Goal: Task Accomplishment & Management: Complete application form

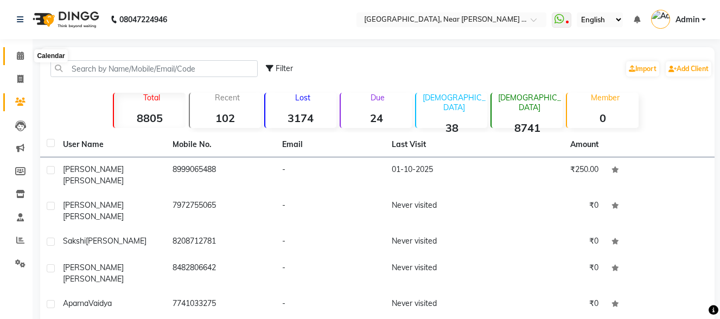
click at [18, 52] on icon at bounding box center [20, 56] width 7 height 8
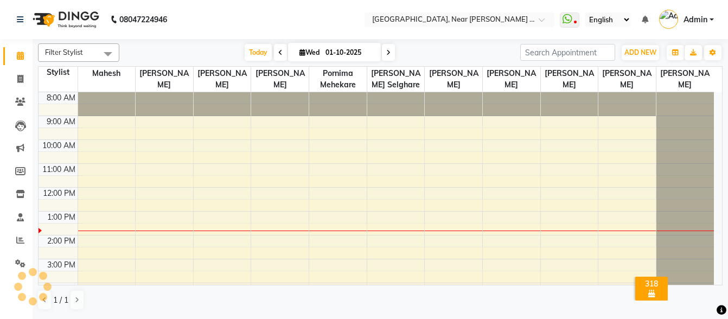
scroll to position [97, 0]
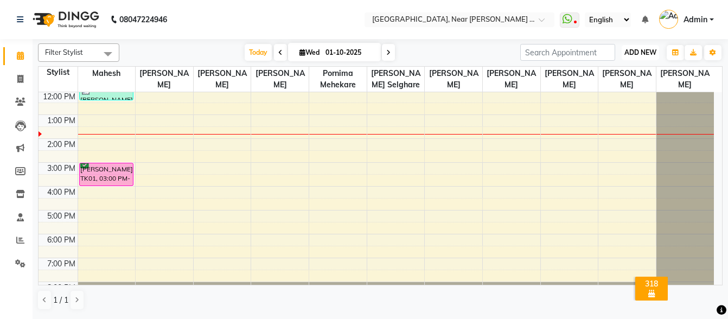
click at [640, 50] on span "ADD NEW" at bounding box center [640, 52] width 32 height 8
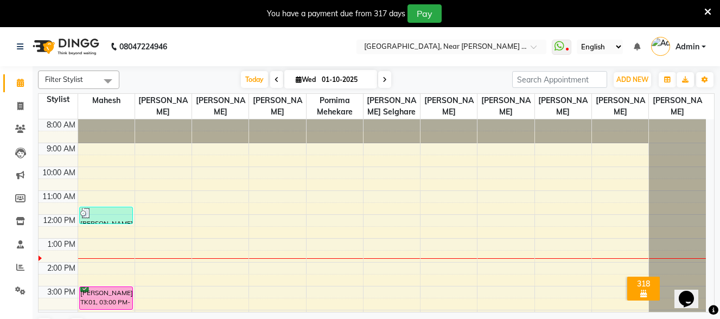
click at [705, 12] on icon at bounding box center [707, 12] width 7 height 10
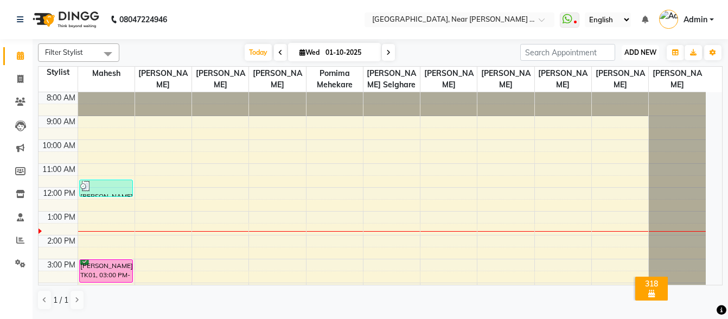
click at [630, 54] on span "ADD NEW" at bounding box center [640, 52] width 32 height 8
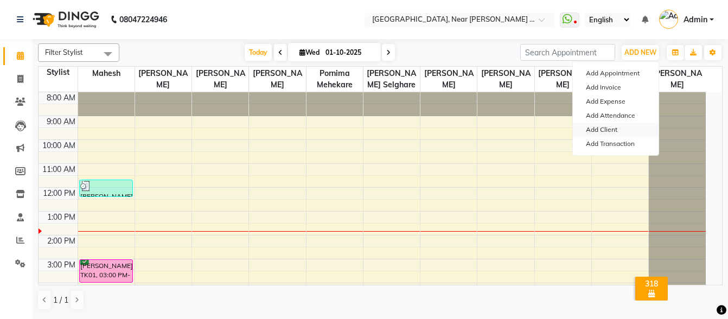
click at [604, 129] on link "Add Client" at bounding box center [616, 130] width 86 height 14
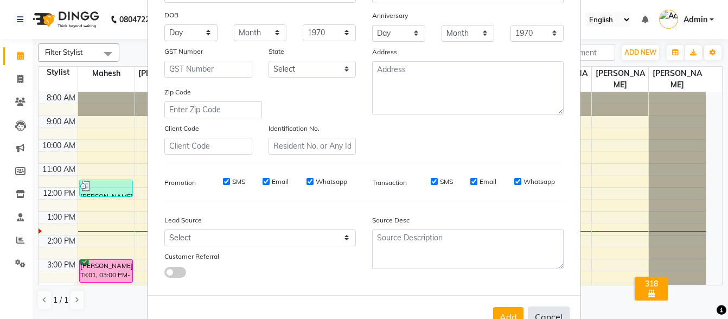
scroll to position [182, 0]
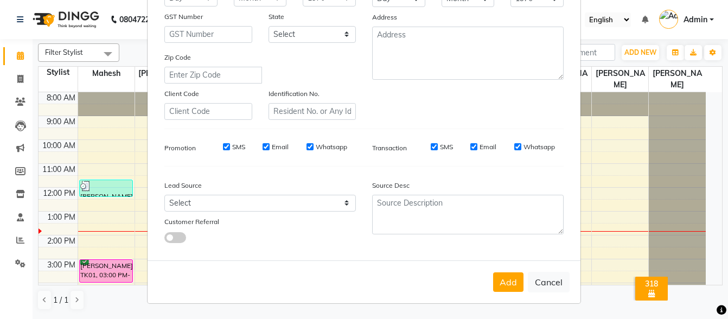
click at [611, 223] on ngb-modal-window "Add Client Generate Dummy Number Name Email DOB Day 01 02 03 04 05 06 07 08 09 …" at bounding box center [364, 159] width 728 height 319
click at [611, 210] on ngb-modal-window "Add Client Generate Dummy Number Name Email DOB Day 01 02 03 04 05 06 07 08 09 …" at bounding box center [364, 159] width 728 height 319
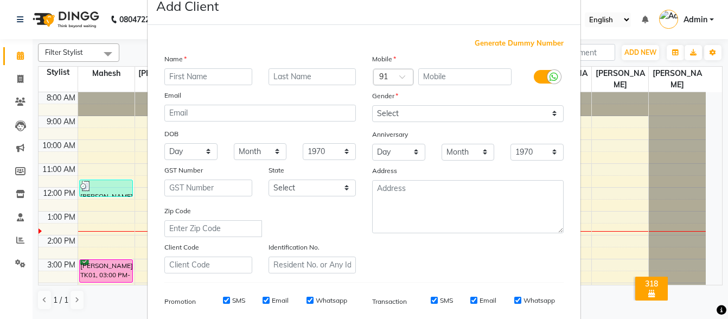
scroll to position [0, 0]
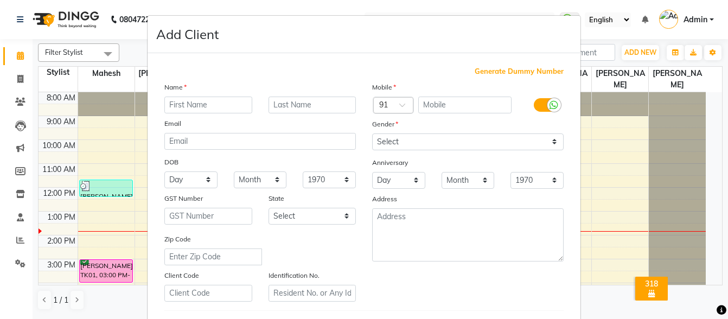
click at [635, 3] on ngb-modal-window "Add Client Generate Dummy Number Name Email DOB Day 01 02 03 04 05 06 07 08 09 …" at bounding box center [364, 159] width 728 height 319
click at [615, 215] on ngb-modal-window "Add Client Generate Dummy Number Name Email DOB Day 01 02 03 04 05 06 07 08 09 …" at bounding box center [364, 159] width 728 height 319
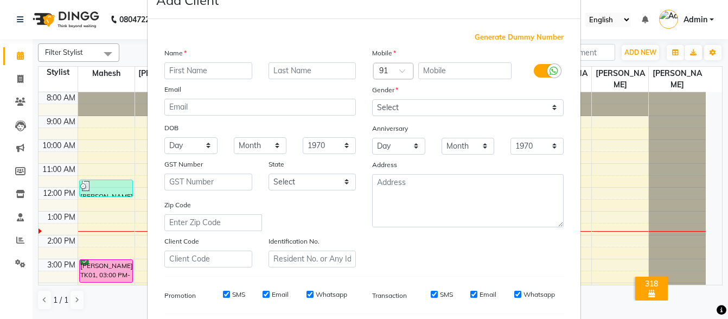
scroll to position [163, 0]
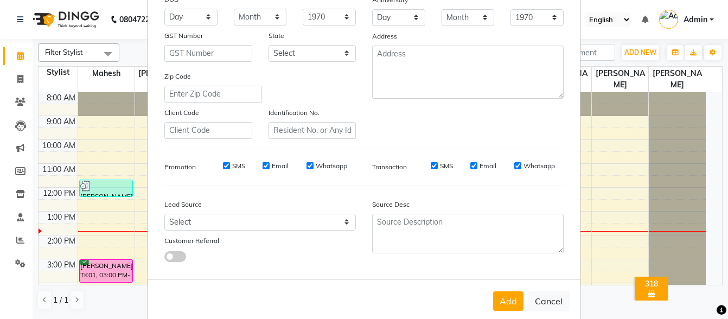
click at [532, 297] on button "Cancel" at bounding box center [549, 301] width 42 height 21
select select
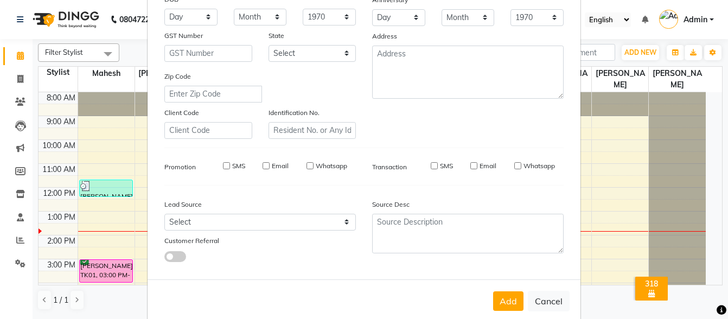
select select
checkbox input "false"
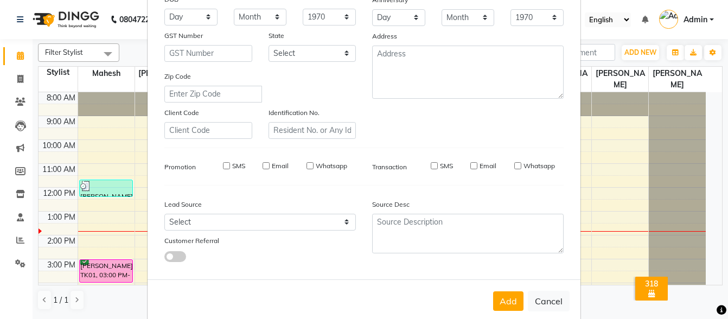
checkbox input "false"
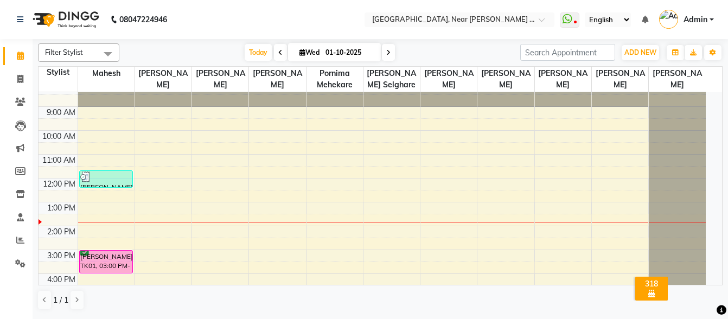
scroll to position [9, 0]
click at [629, 55] on span "ADD NEW" at bounding box center [640, 52] width 32 height 8
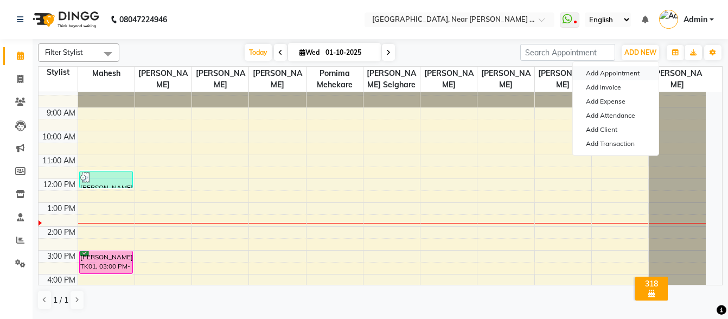
click at [625, 72] on button "Add Appointment" at bounding box center [616, 73] width 86 height 14
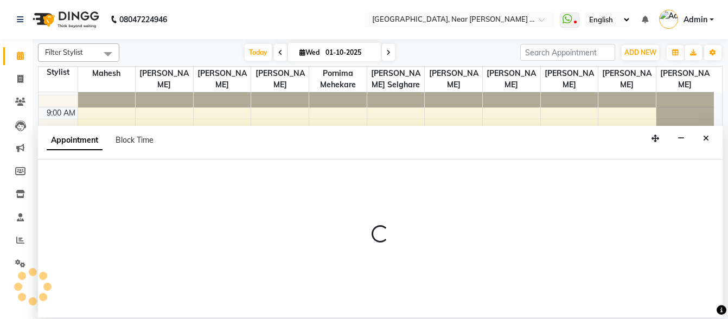
select select "tentative"
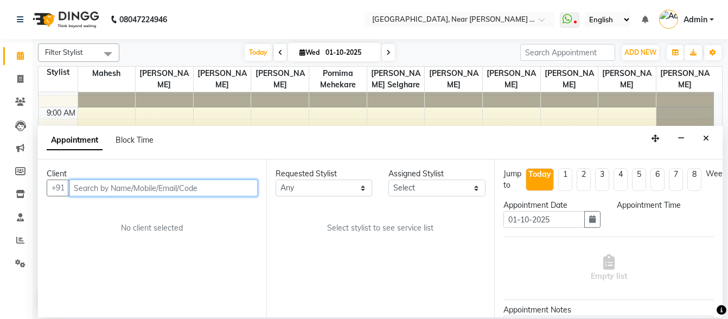
select select "540"
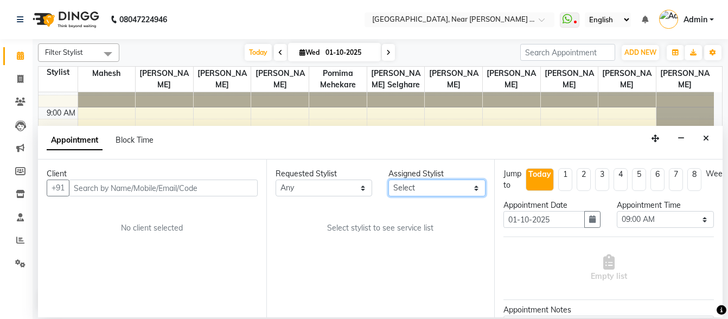
click at [428, 190] on select "Select Abhishek Borekar Akshay Hanumante Gauri Botre Kalpana Agare Mahesh Porni…" at bounding box center [436, 188] width 97 height 17
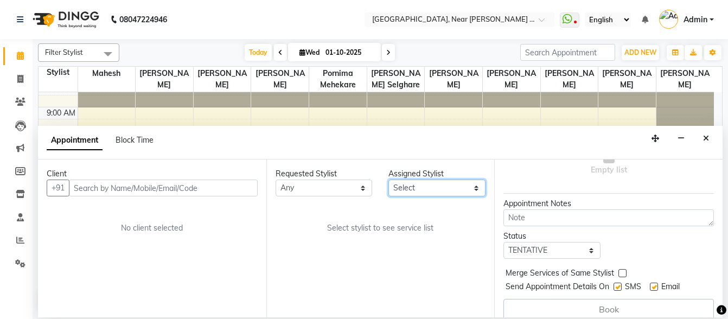
scroll to position [125, 0]
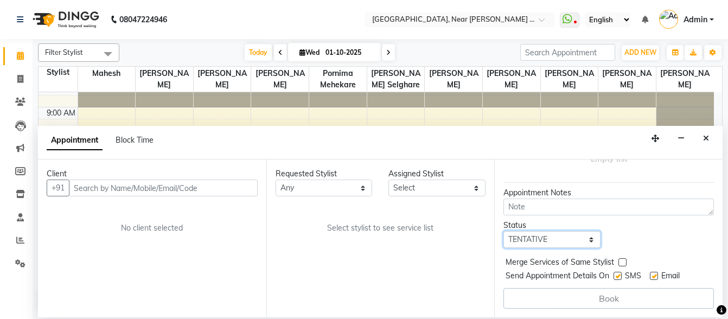
click at [555, 236] on select "Select TENTATIVE CONFIRM CHECK-IN UPCOMING" at bounding box center [551, 239] width 97 height 17
click at [700, 140] on button "Close" at bounding box center [706, 138] width 16 height 17
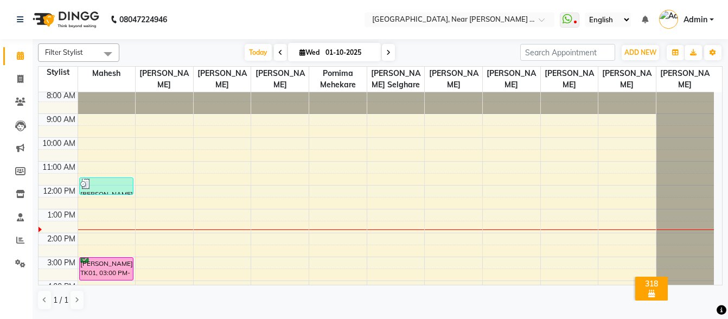
scroll to position [0, 0]
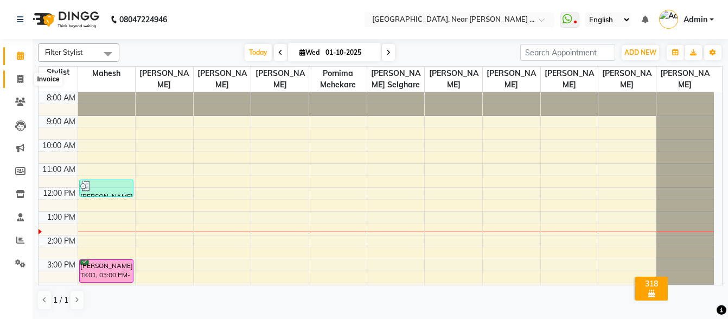
click at [20, 81] on icon at bounding box center [20, 79] width 6 height 8
select select "service"
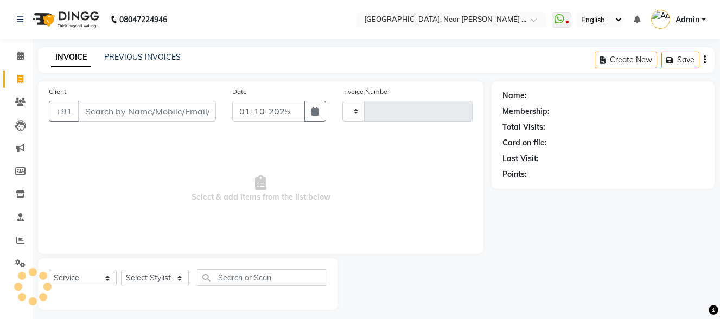
type input "0126"
select select "5103"
click at [23, 56] on icon at bounding box center [20, 56] width 7 height 8
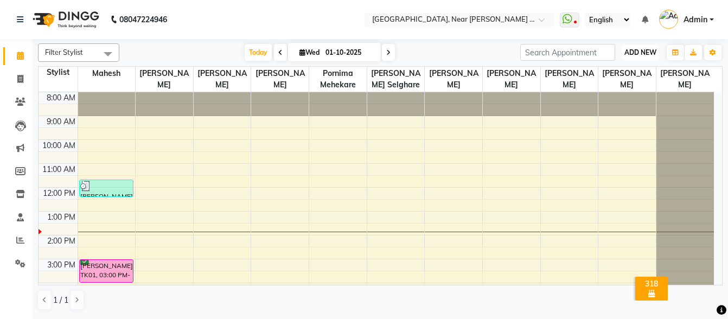
click at [649, 55] on span "ADD NEW" at bounding box center [640, 52] width 32 height 8
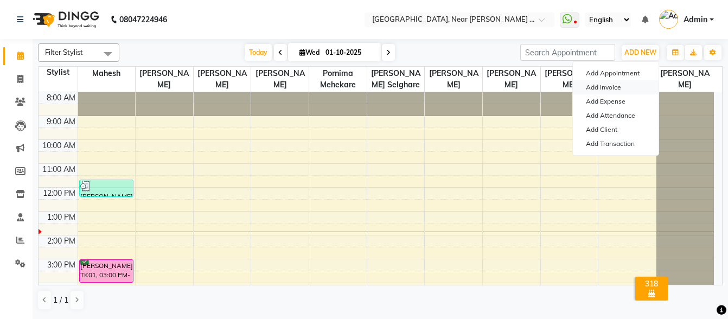
click at [617, 88] on link "Add Invoice" at bounding box center [616, 87] width 86 height 14
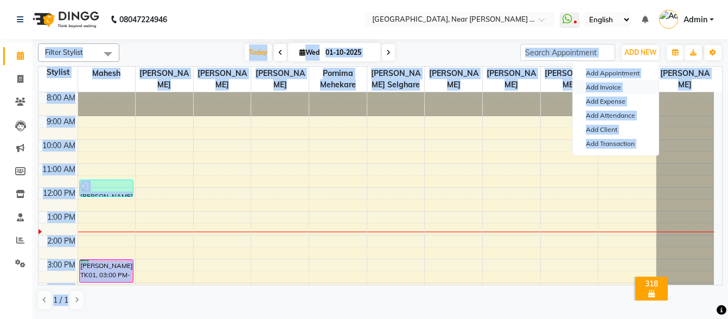
select select "service"
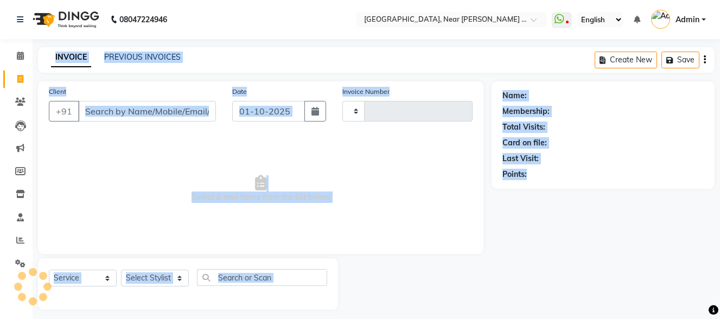
type input "0126"
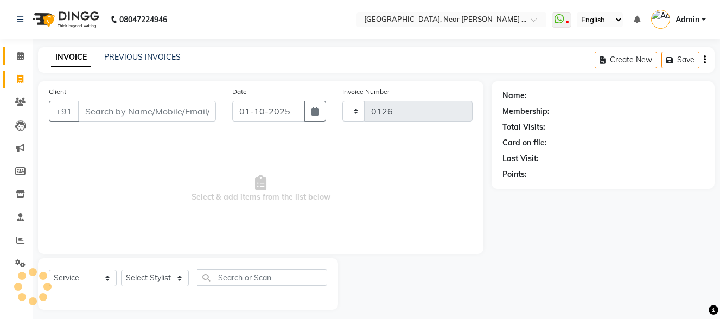
select select "5103"
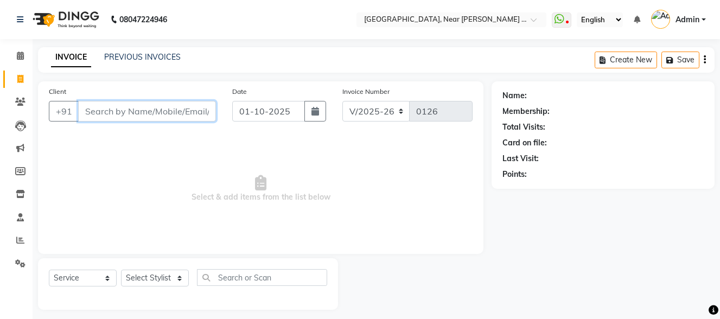
click at [133, 113] on input "Client" at bounding box center [147, 111] width 138 height 21
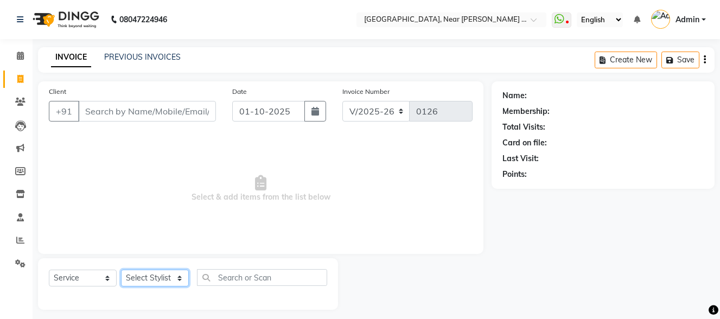
click at [161, 283] on select "Select Stylist Abhishek Borekar Akshay Hanumante Gauri Botre Kalpana Agare Mahe…" at bounding box center [155, 278] width 68 height 17
drag, startPoint x: 161, startPoint y: 283, endPoint x: 162, endPoint y: 274, distance: 8.8
click at [161, 283] on select "Select Stylist Abhishek Borekar Akshay Hanumante Gauri Botre Kalpana Agare Mahe…" at bounding box center [155, 278] width 68 height 17
click at [149, 276] on select "Select Stylist Abhishek Borekar Akshay Hanumante Gauri Botre Kalpana Agare Mahe…" at bounding box center [155, 278] width 68 height 17
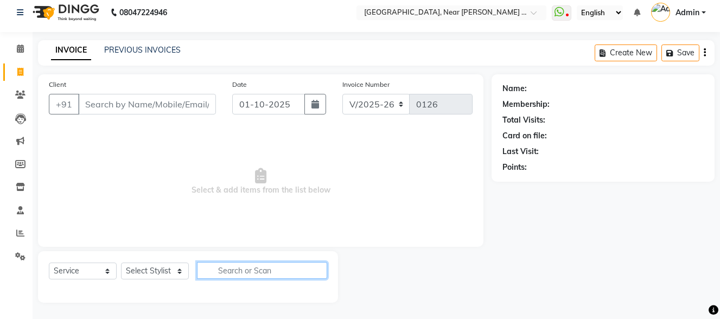
click at [241, 269] on input "text" at bounding box center [262, 270] width 130 height 17
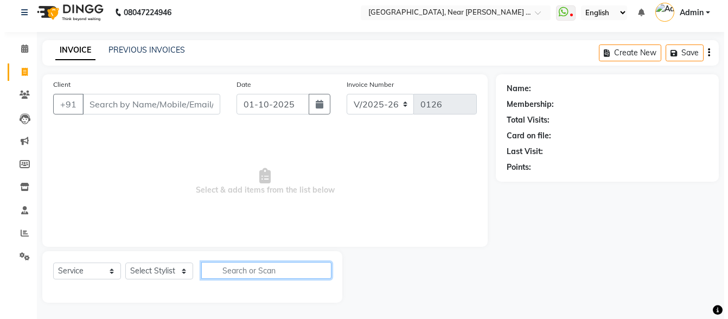
scroll to position [0, 0]
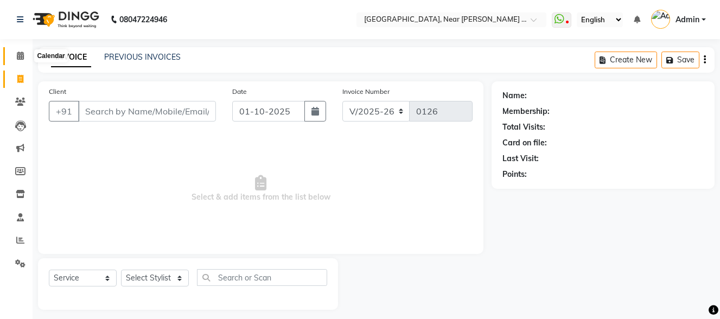
click at [18, 57] on icon at bounding box center [20, 56] width 7 height 8
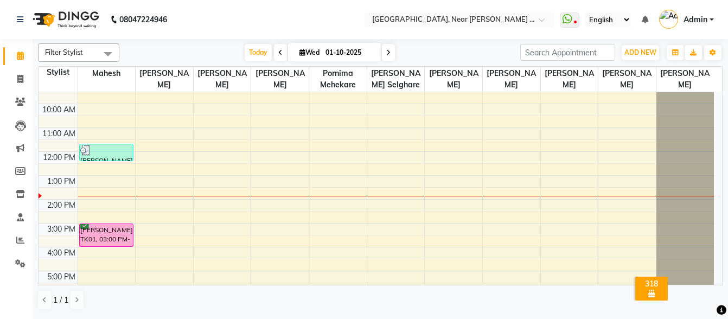
scroll to position [54, 0]
